Goal: Task Accomplishment & Management: Manage account settings

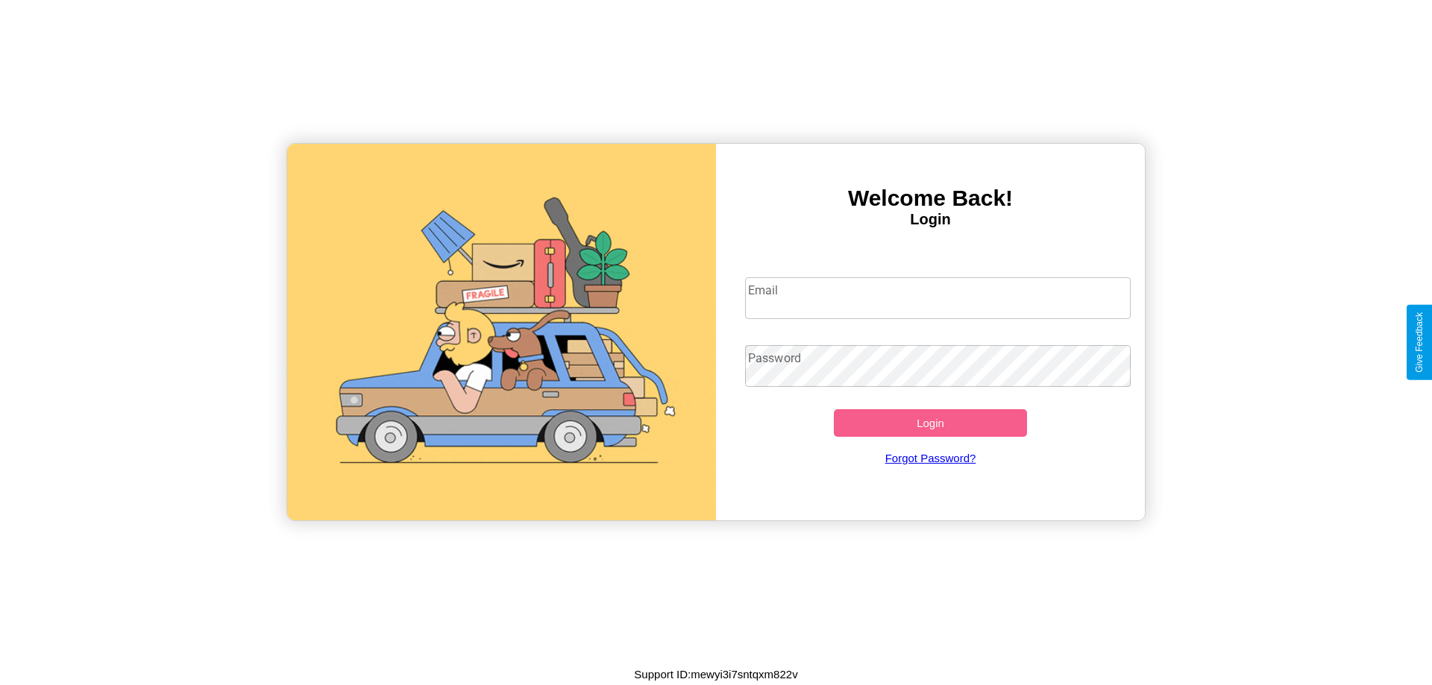
click at [937, 298] on input "Email" at bounding box center [938, 298] width 386 height 42
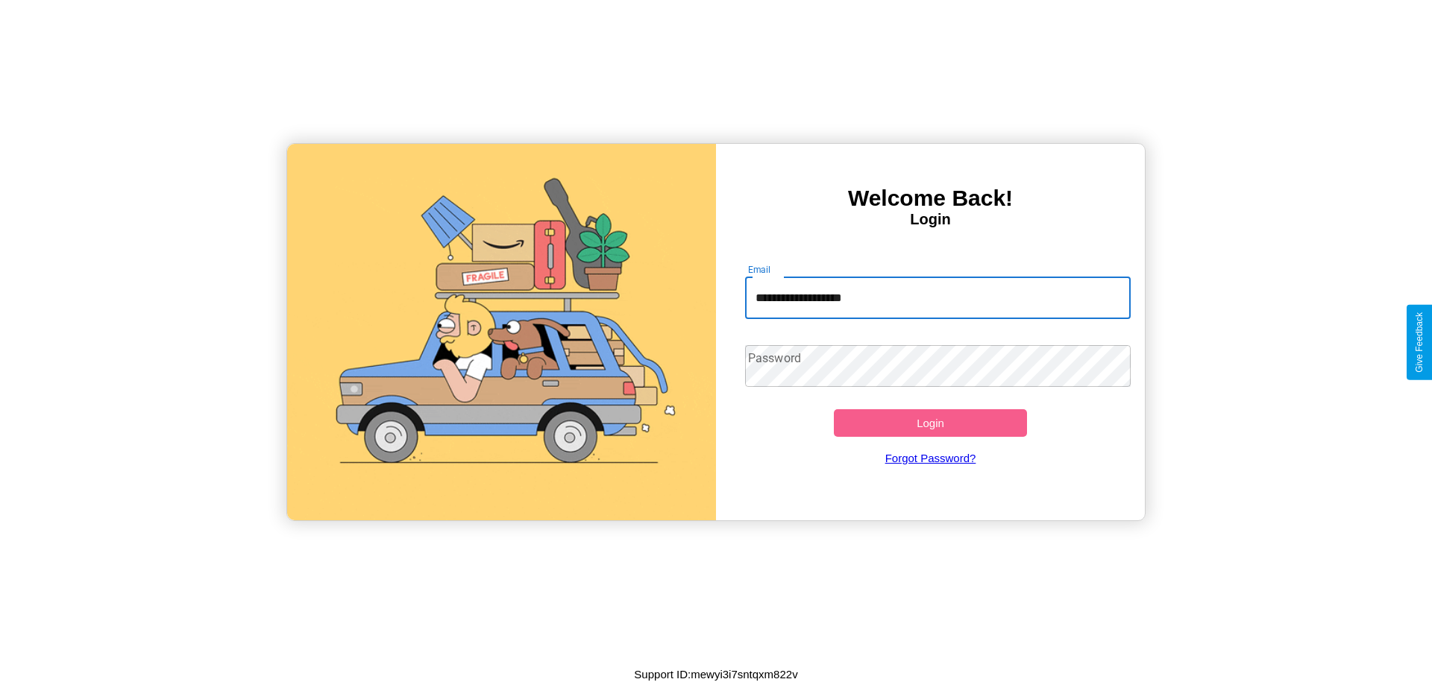
type input "**********"
click at [930, 423] on button "Login" at bounding box center [930, 423] width 193 height 28
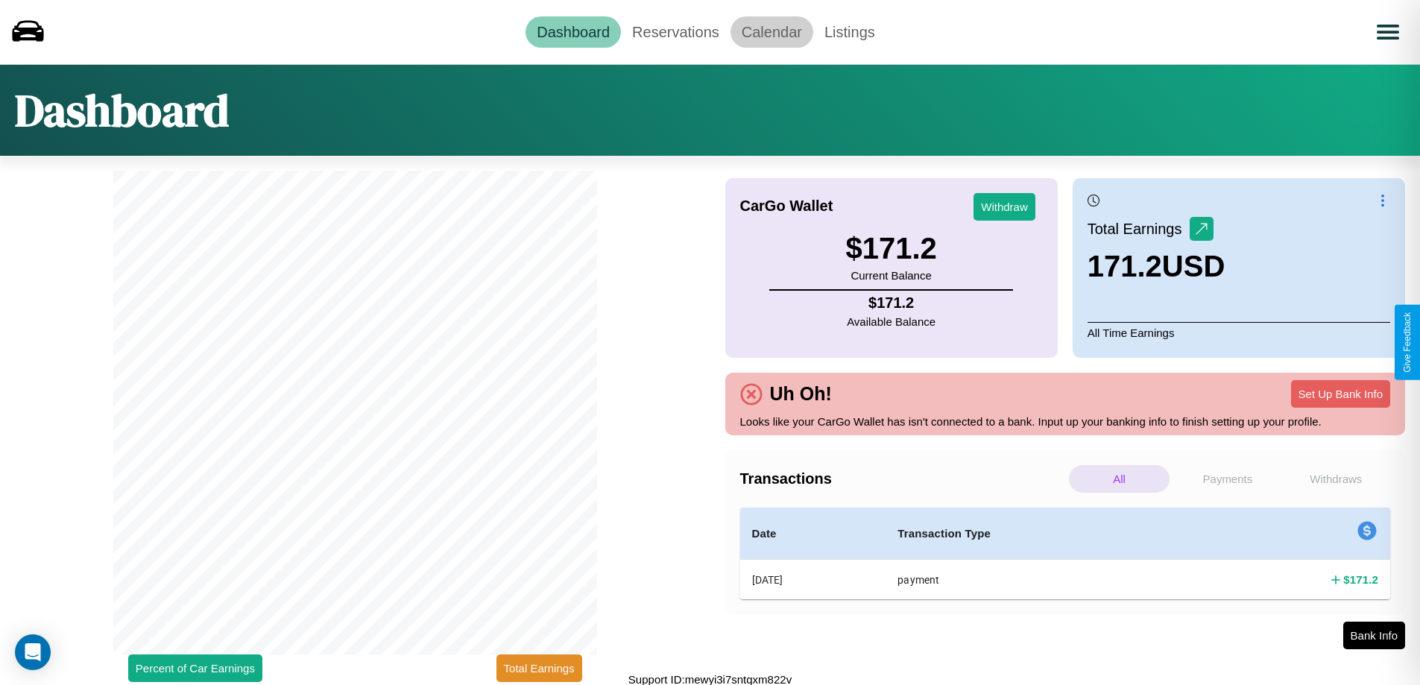
click at [772, 31] on link "Calendar" at bounding box center [772, 31] width 83 height 31
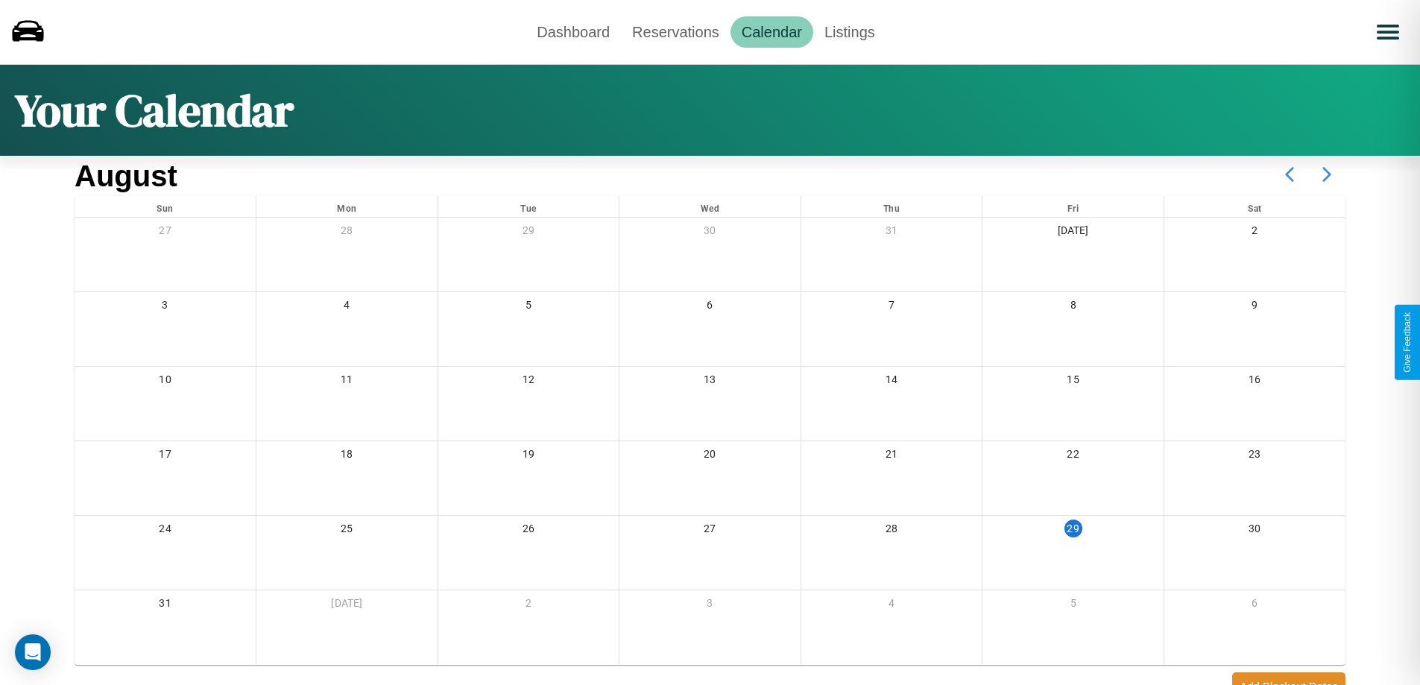
click at [1327, 174] on icon at bounding box center [1327, 174] width 37 height 37
click at [676, 31] on link "Reservations" at bounding box center [676, 31] width 110 height 31
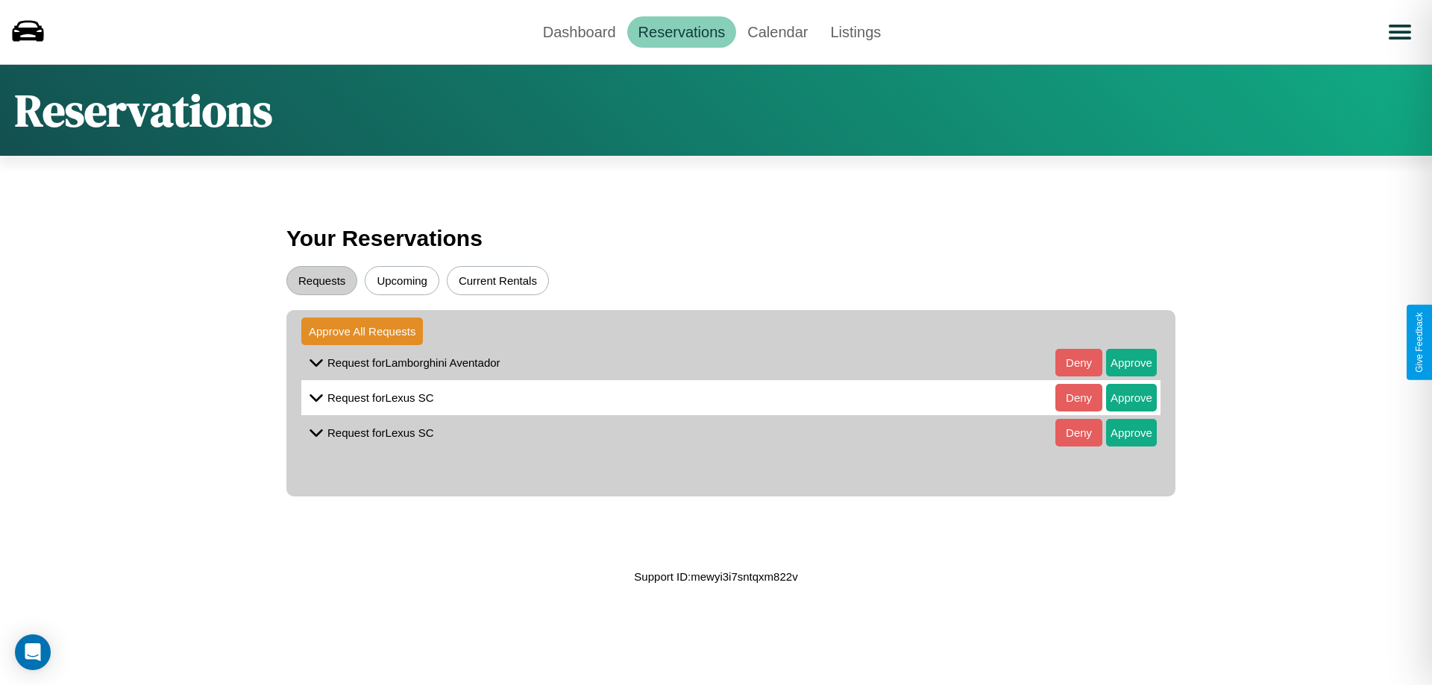
click at [321, 280] on button "Requests" at bounding box center [321, 280] width 71 height 29
click at [1120, 362] on button "Approve" at bounding box center [1131, 363] width 51 height 28
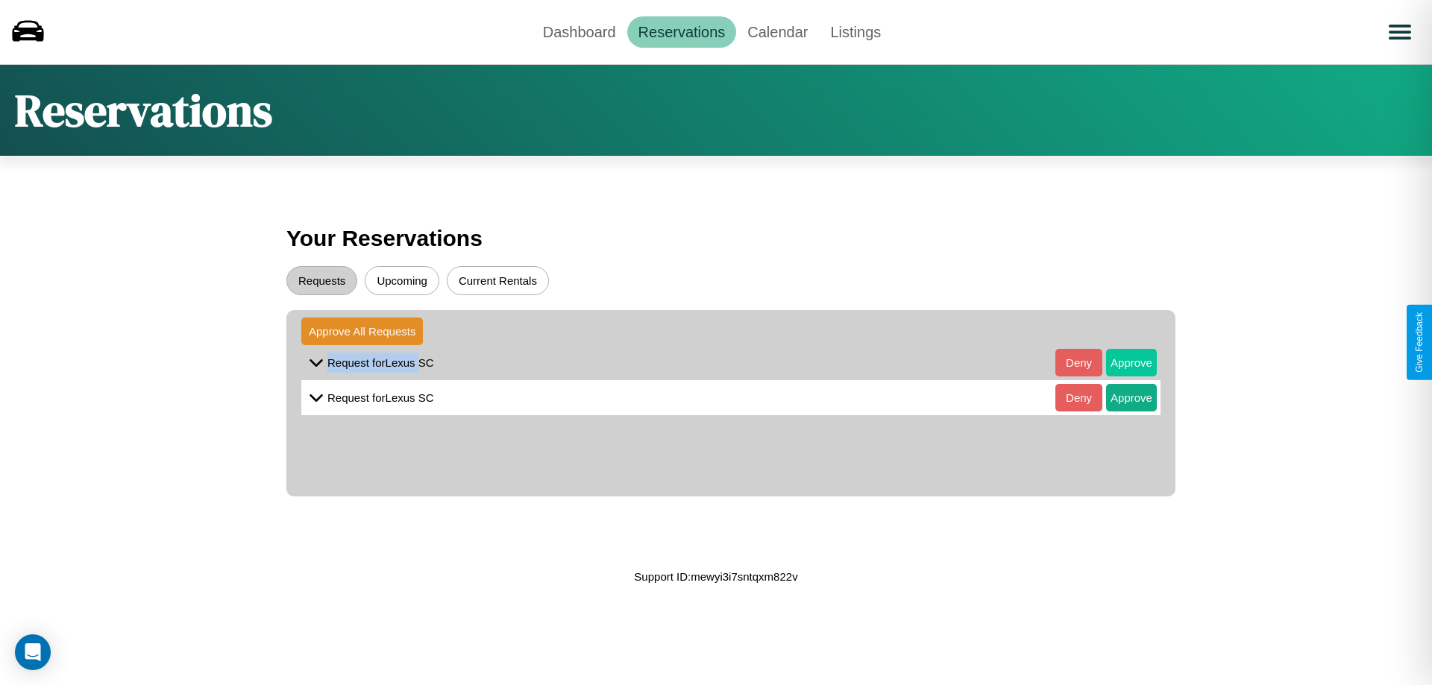
click at [1120, 362] on button "Approve" at bounding box center [1131, 363] width 51 height 28
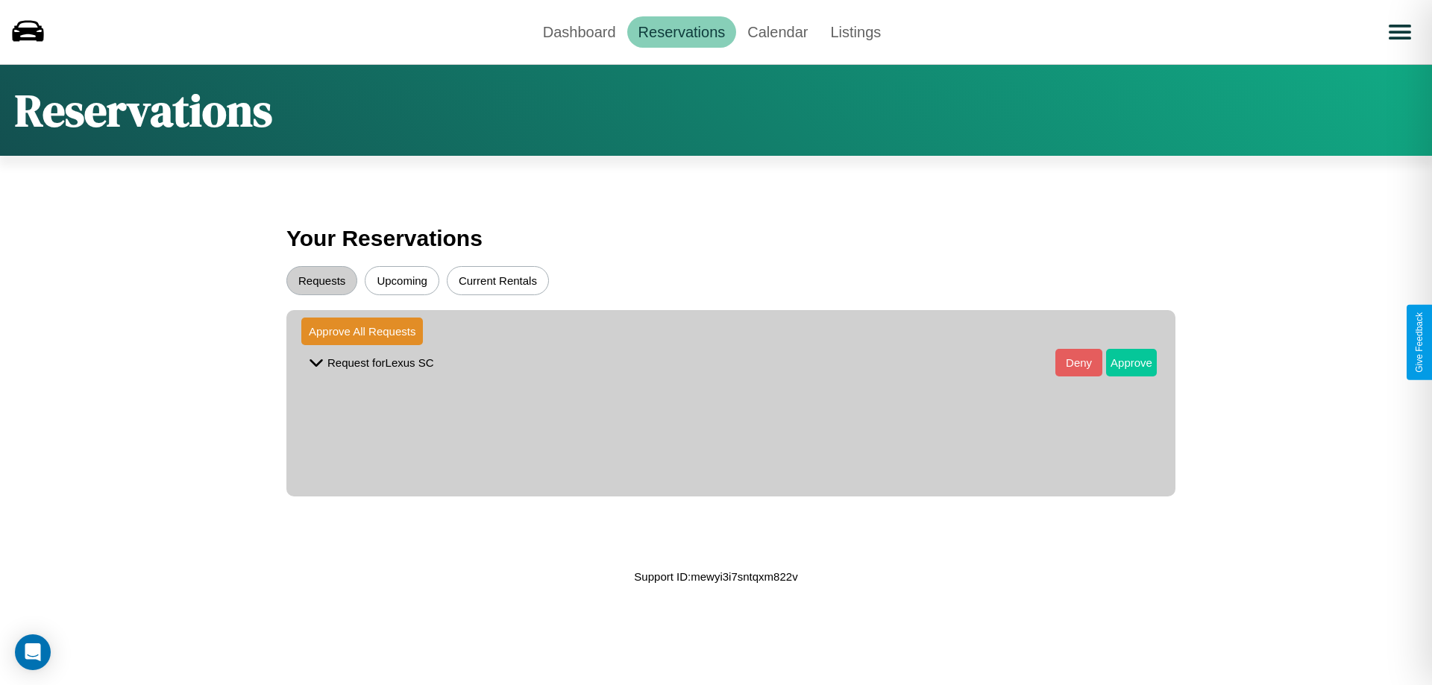
click at [1120, 362] on button "Approve" at bounding box center [1131, 363] width 51 height 28
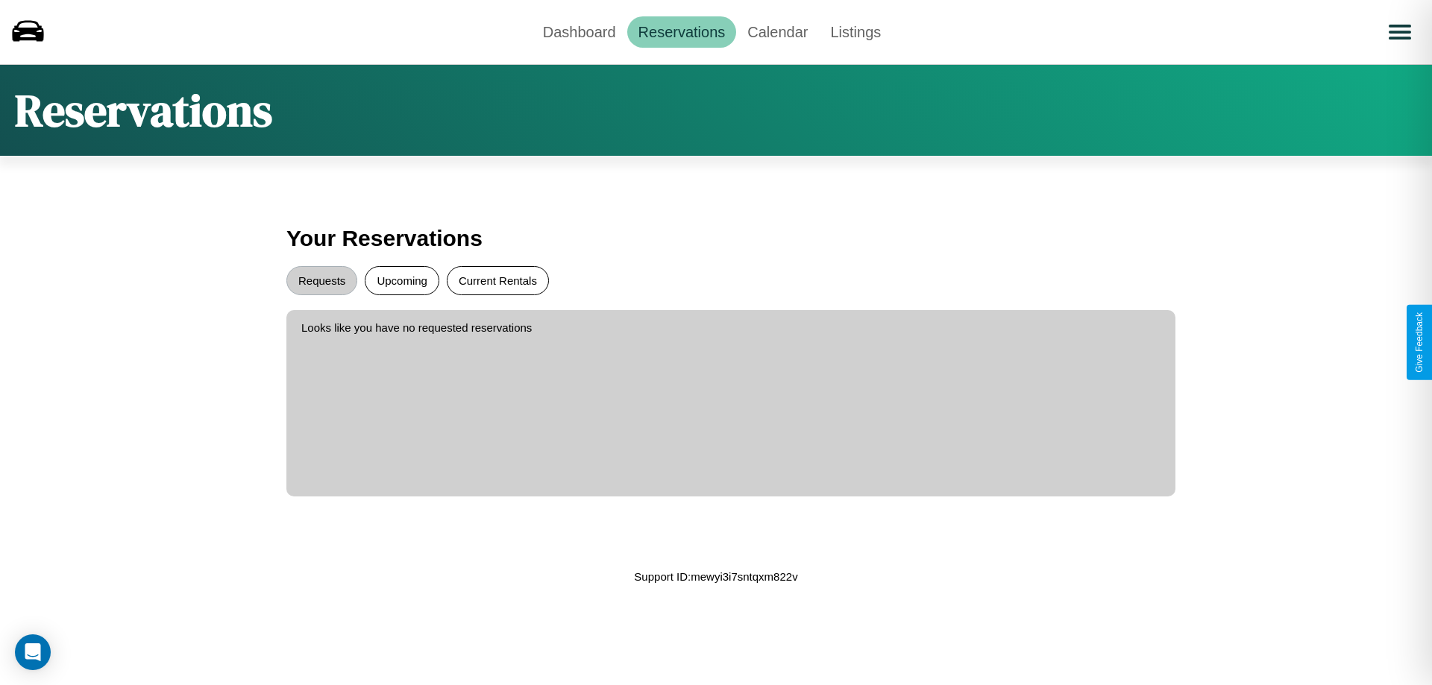
click at [497, 280] on button "Current Rentals" at bounding box center [498, 280] width 102 height 29
